Goal: Check status: Check status

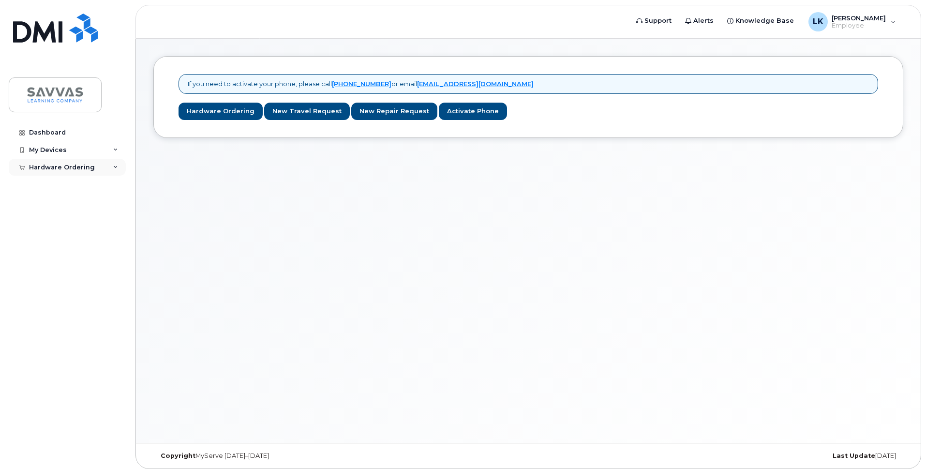
click at [116, 166] on icon at bounding box center [115, 167] width 5 height 5
click at [57, 185] on div "My Orders" at bounding box center [50, 184] width 35 height 9
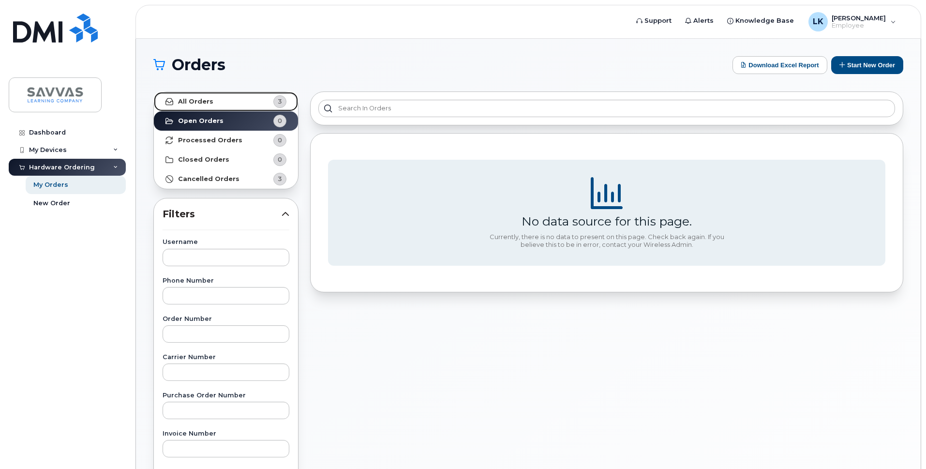
click at [215, 104] on link "All Orders 3" at bounding box center [226, 101] width 144 height 19
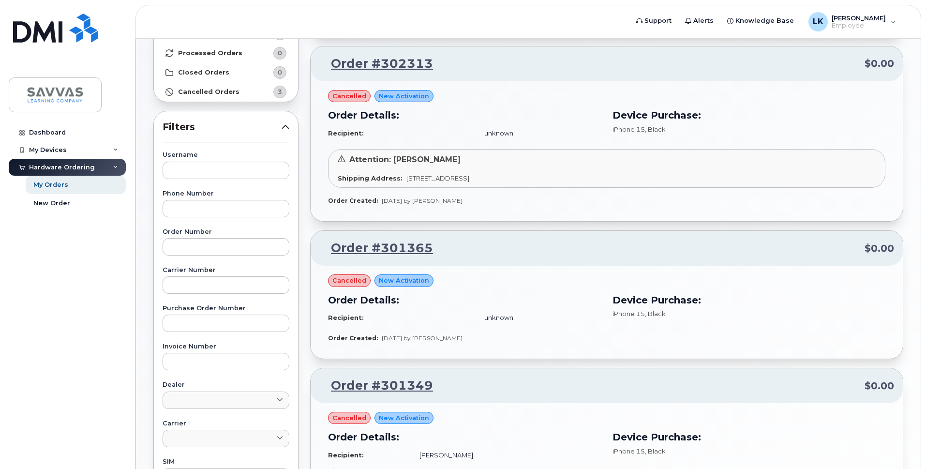
scroll to position [52, 0]
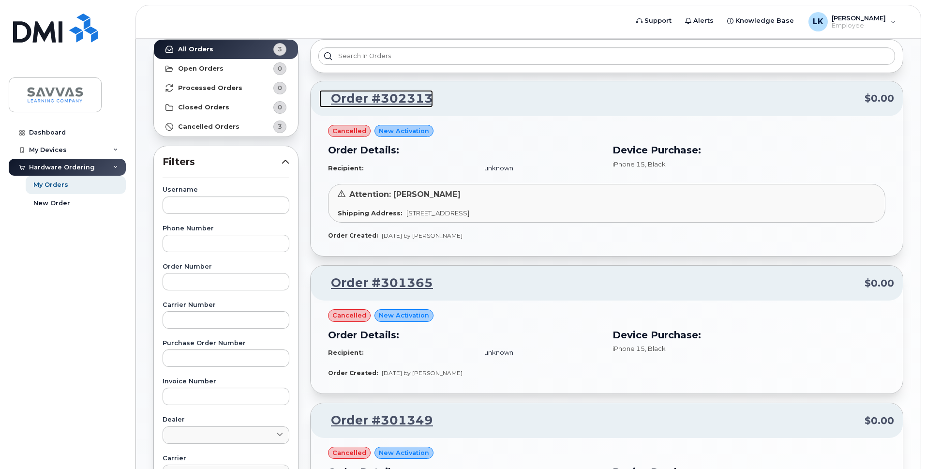
click at [394, 99] on link "Order #302313" at bounding box center [376, 98] width 114 height 17
